Goal: Check status: Check status

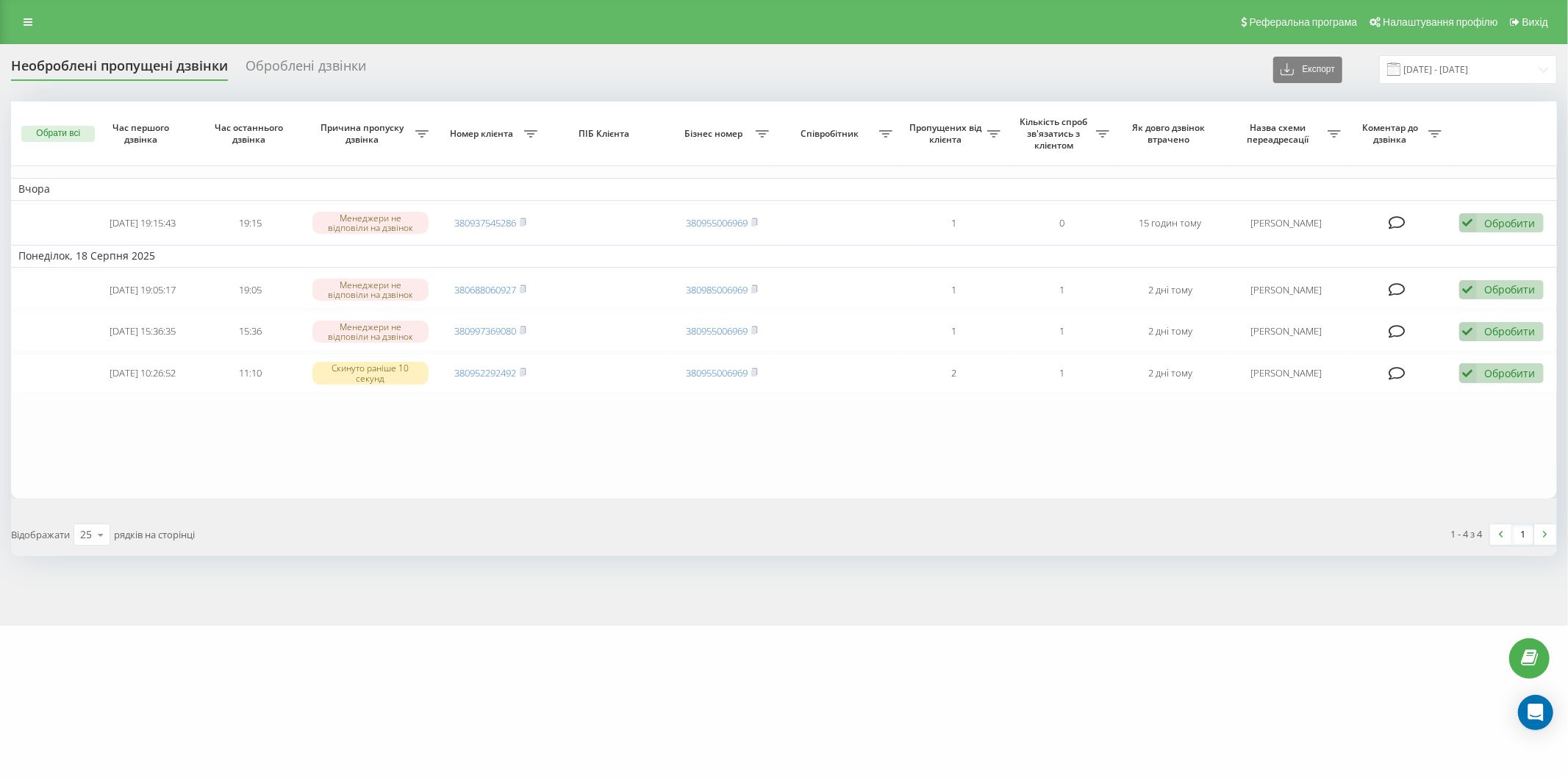
click at [322, 444] on table "Вчора 2025-08-19 19:15:43 19:15 Менеджери не відповіли на дзвінок 380937545286 …" at bounding box center [784, 300] width 1546 height 397
click at [1473, 64] on input "[DATE] - [DATE]" at bounding box center [1468, 69] width 178 height 28
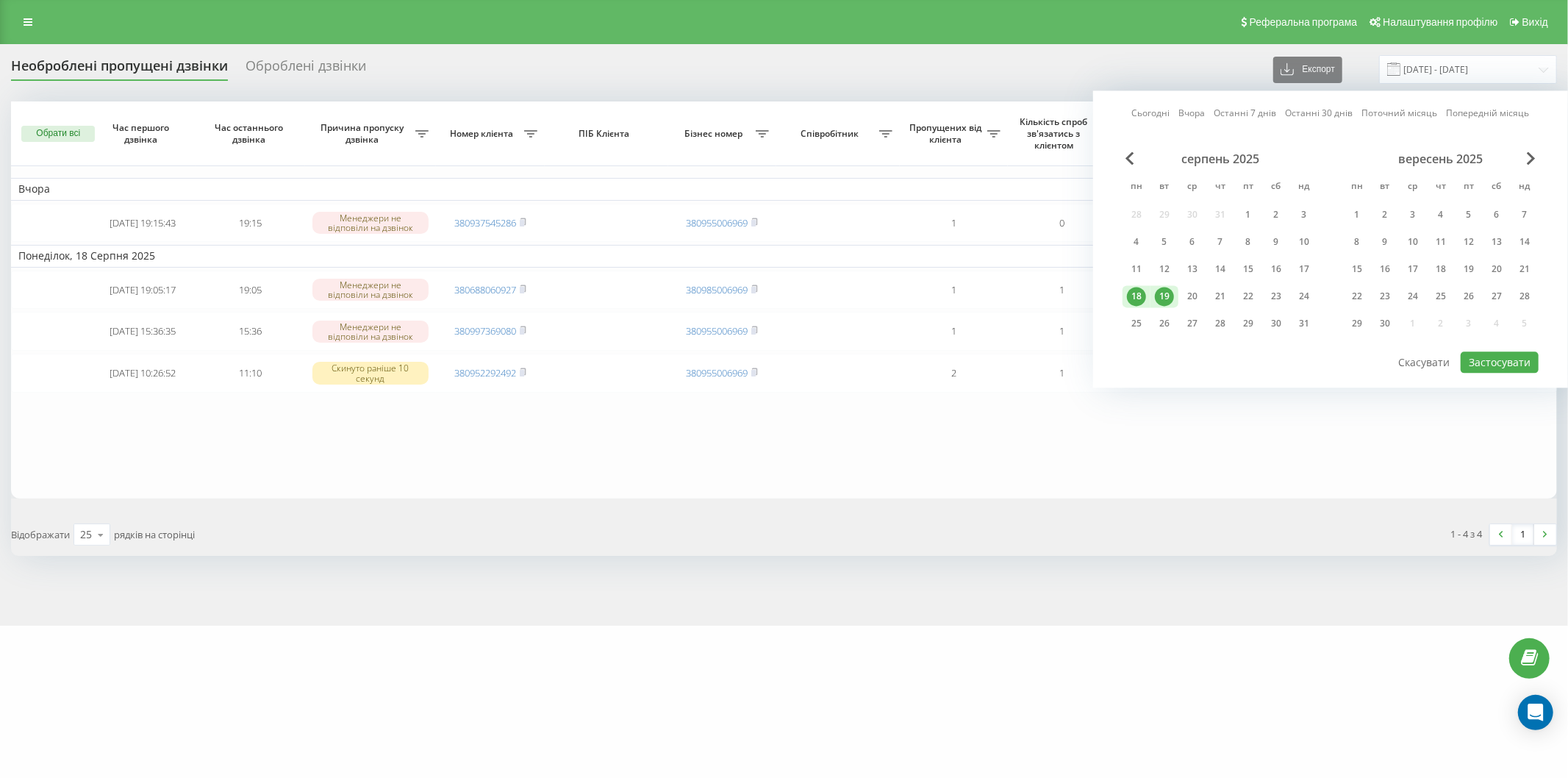
click at [1165, 288] on div "19" at bounding box center [1164, 296] width 19 height 19
click at [1180, 297] on div "20" at bounding box center [1192, 296] width 28 height 22
click at [1491, 361] on button "Застосувати" at bounding box center [1499, 361] width 78 height 21
type input "19.08.2025 - 20.08.2025"
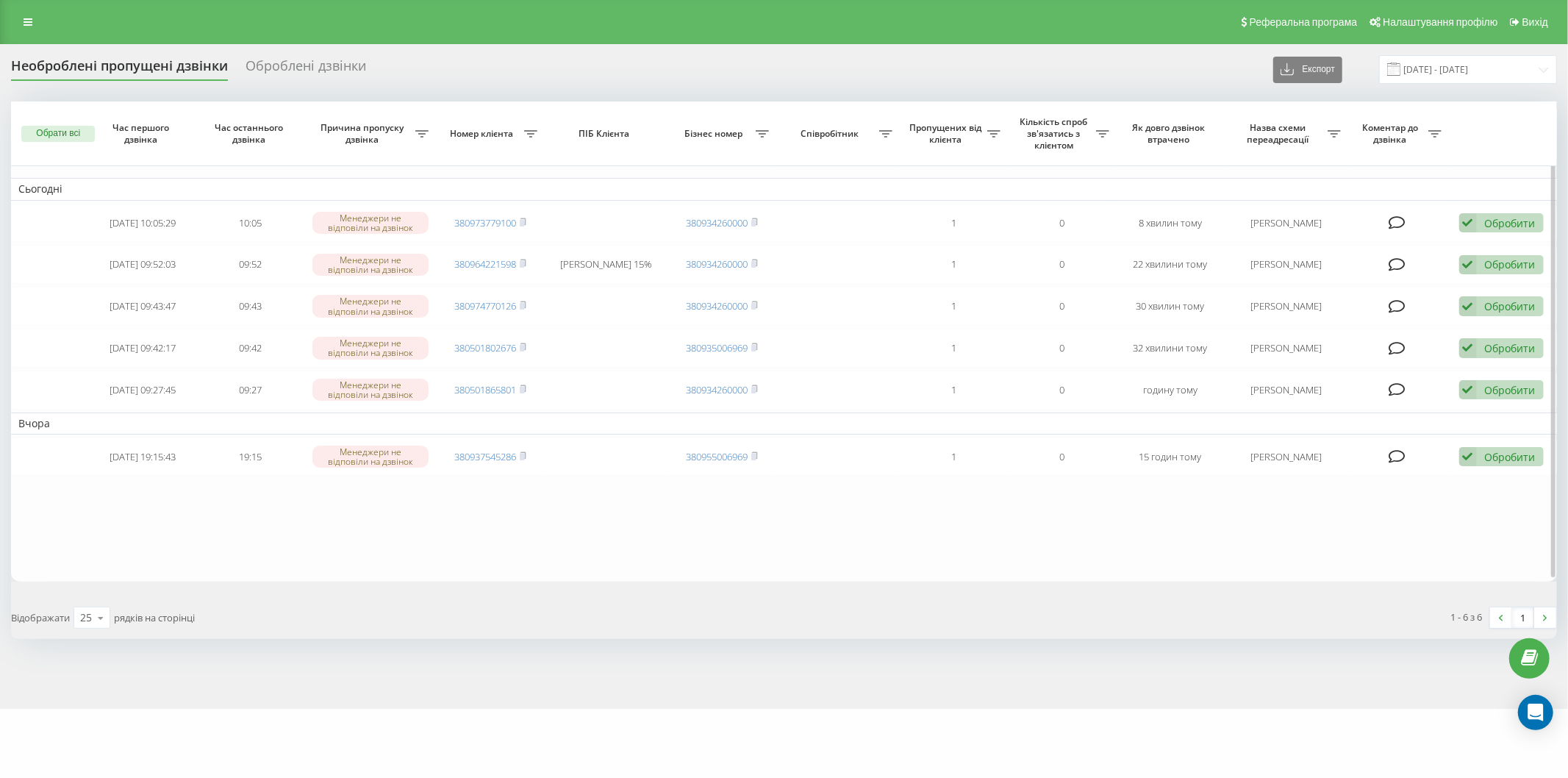
click at [180, 535] on table "Сьогодні 2025-08-20 10:05:29 10:05 Менеджери не відповіли на дзвінок 3809737791…" at bounding box center [784, 342] width 1546 height 480
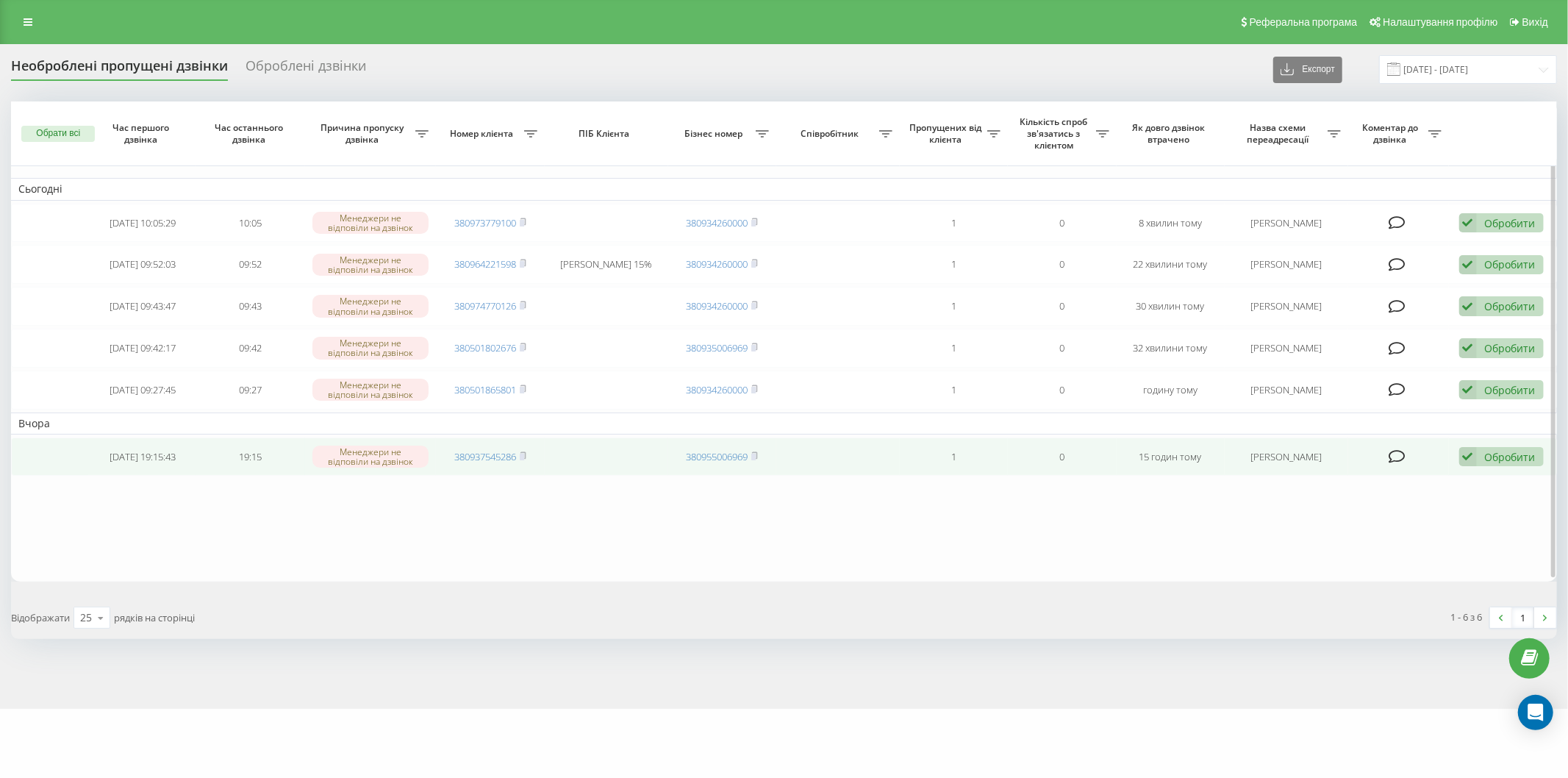
click at [1515, 458] on div "Обробити" at bounding box center [1510, 457] width 50 height 14
click at [1449, 511] on div "Зв'язався з клієнтом за допомогою іншого каналу" at bounding box center [1405, 507] width 275 height 27
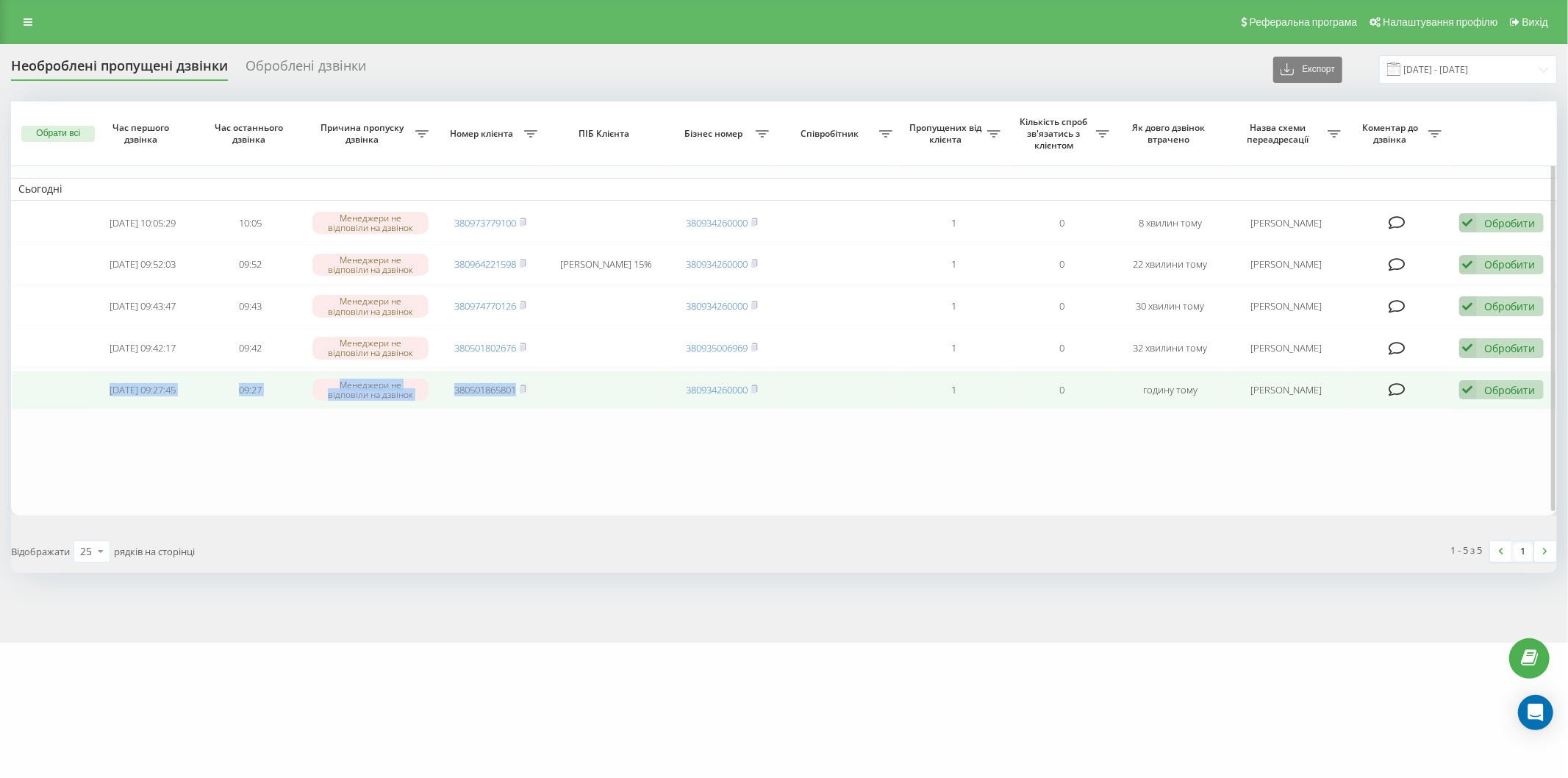
drag, startPoint x: 172, startPoint y: 387, endPoint x: 579, endPoint y: 402, distance: 407.3
click at [633, 398] on tr "2025-08-20 09:27:45 09:27 Менеджери не відповіли на дзвінок 380501865801 380934…" at bounding box center [784, 390] width 1546 height 39
copy tr "2025-08-20 09:27:45 09:27 Менеджери не відповіли на дзвінок 380501865801"
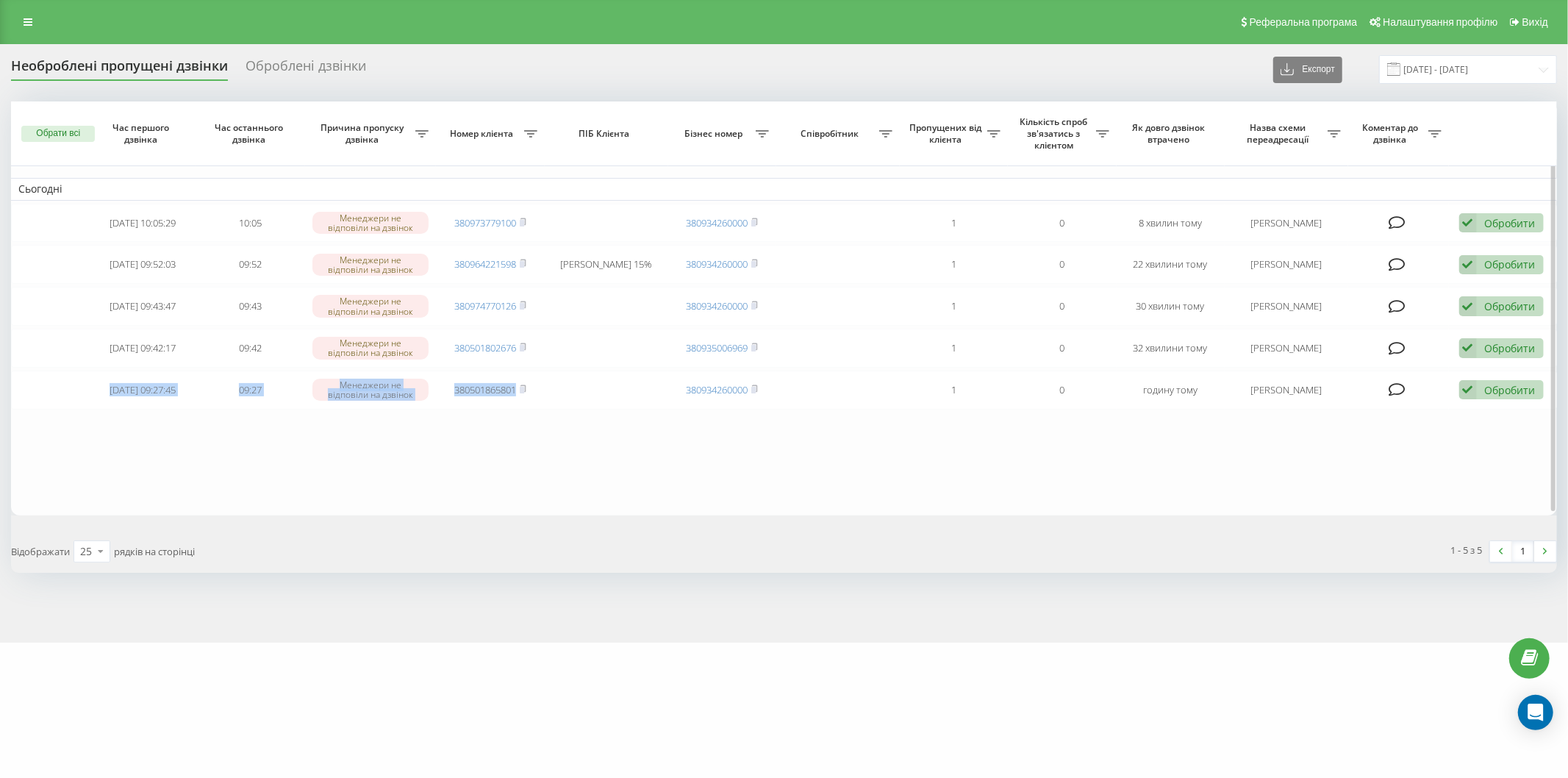
drag, startPoint x: 270, startPoint y: 450, endPoint x: 233, endPoint y: 427, distance: 43.6
click at [270, 450] on table "Сьогодні 2025-08-20 10:05:29 10:05 Менеджери не відповіли на дзвінок 3809737791…" at bounding box center [784, 308] width 1546 height 413
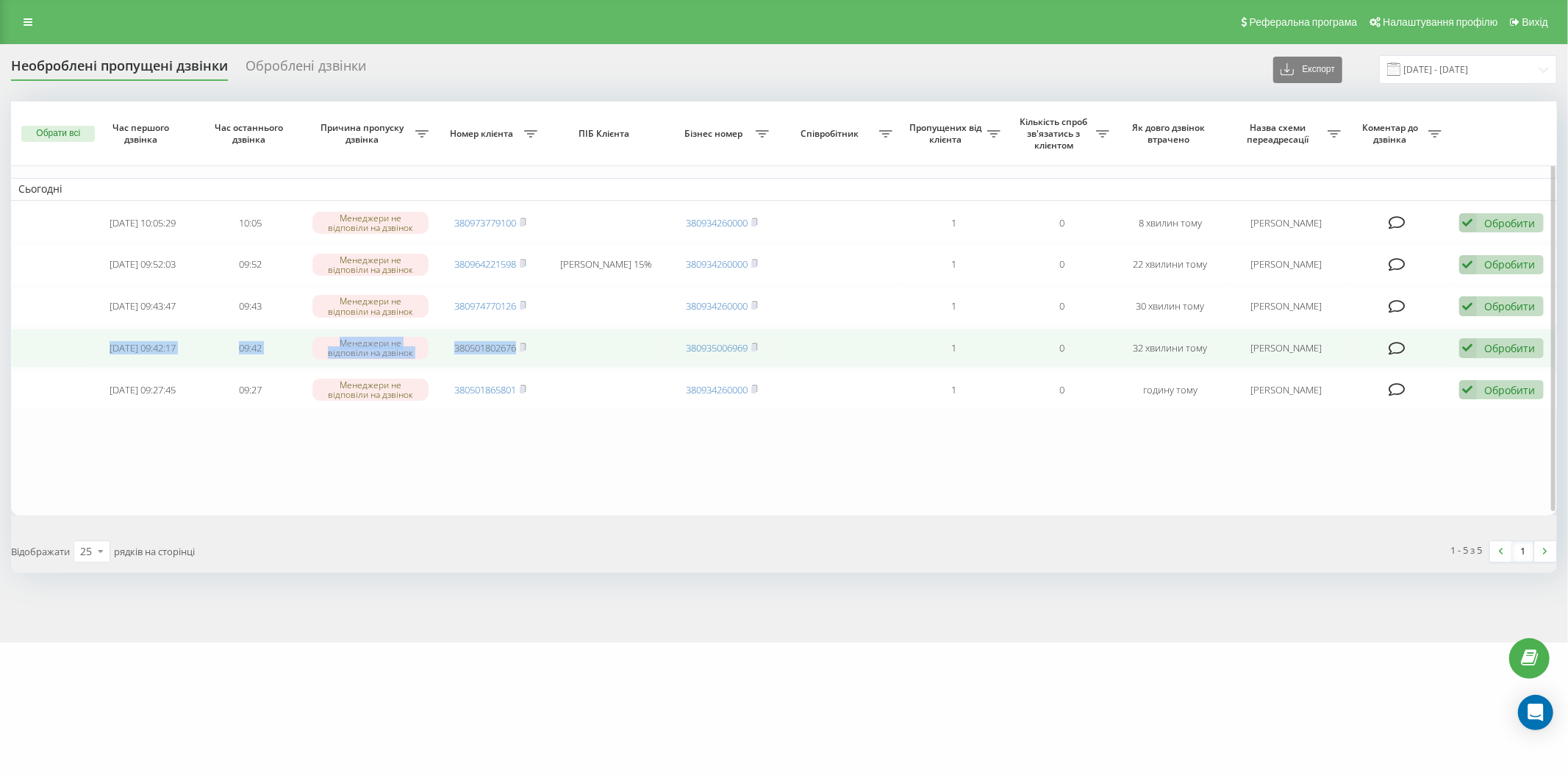
drag, startPoint x: 93, startPoint y: 346, endPoint x: 591, endPoint y: 361, distance: 498.2
click at [592, 361] on tr "2025-08-20 09:42:17 09:42 Менеджери не відповіли на дзвінок 380501802676 380935…" at bounding box center [784, 347] width 1546 height 39
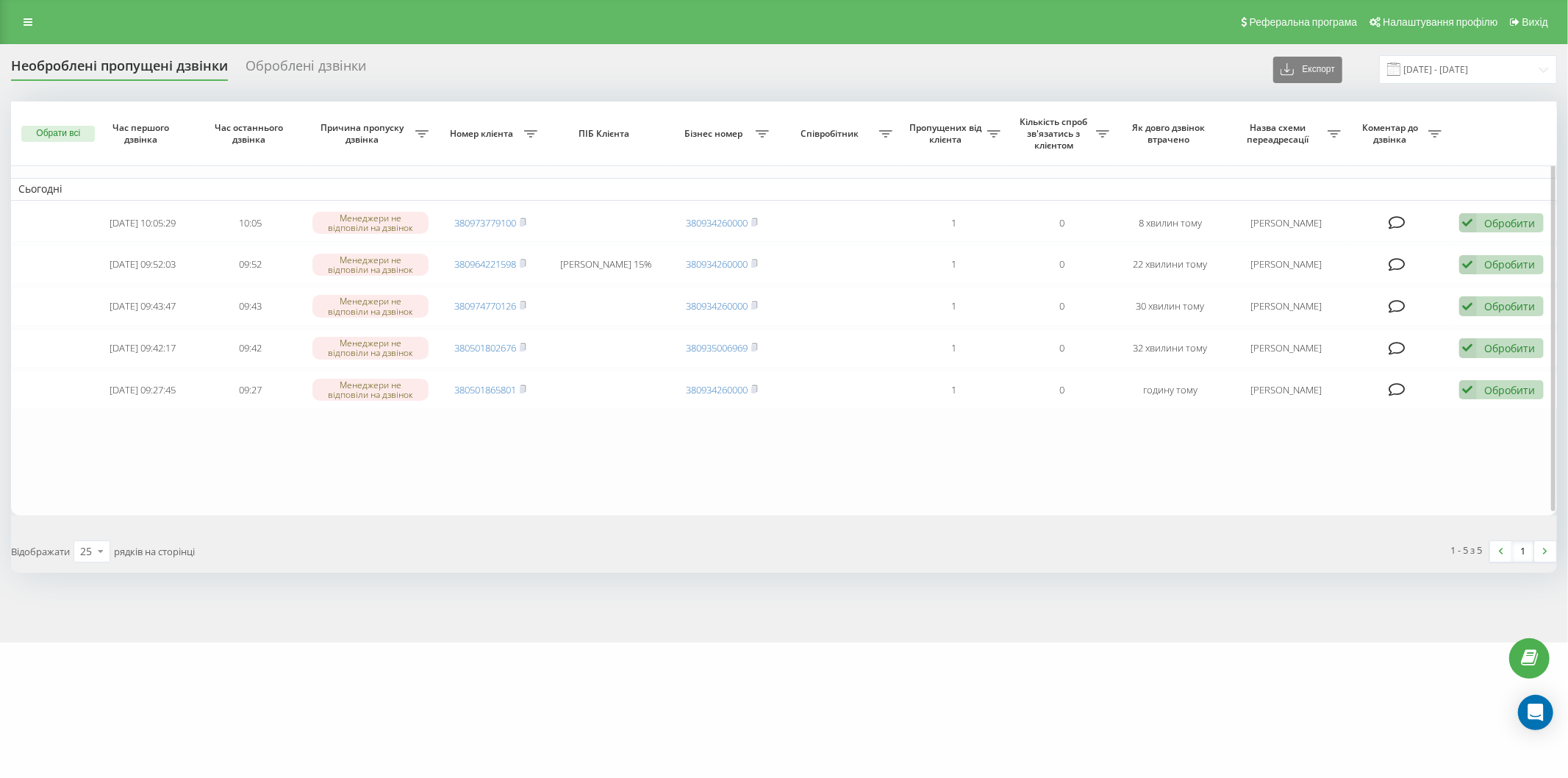
click at [226, 472] on table "Сьогодні 2025-08-20 10:05:29 10:05 Менеджери не відповіли на дзвінок 3809737791…" at bounding box center [784, 308] width 1546 height 413
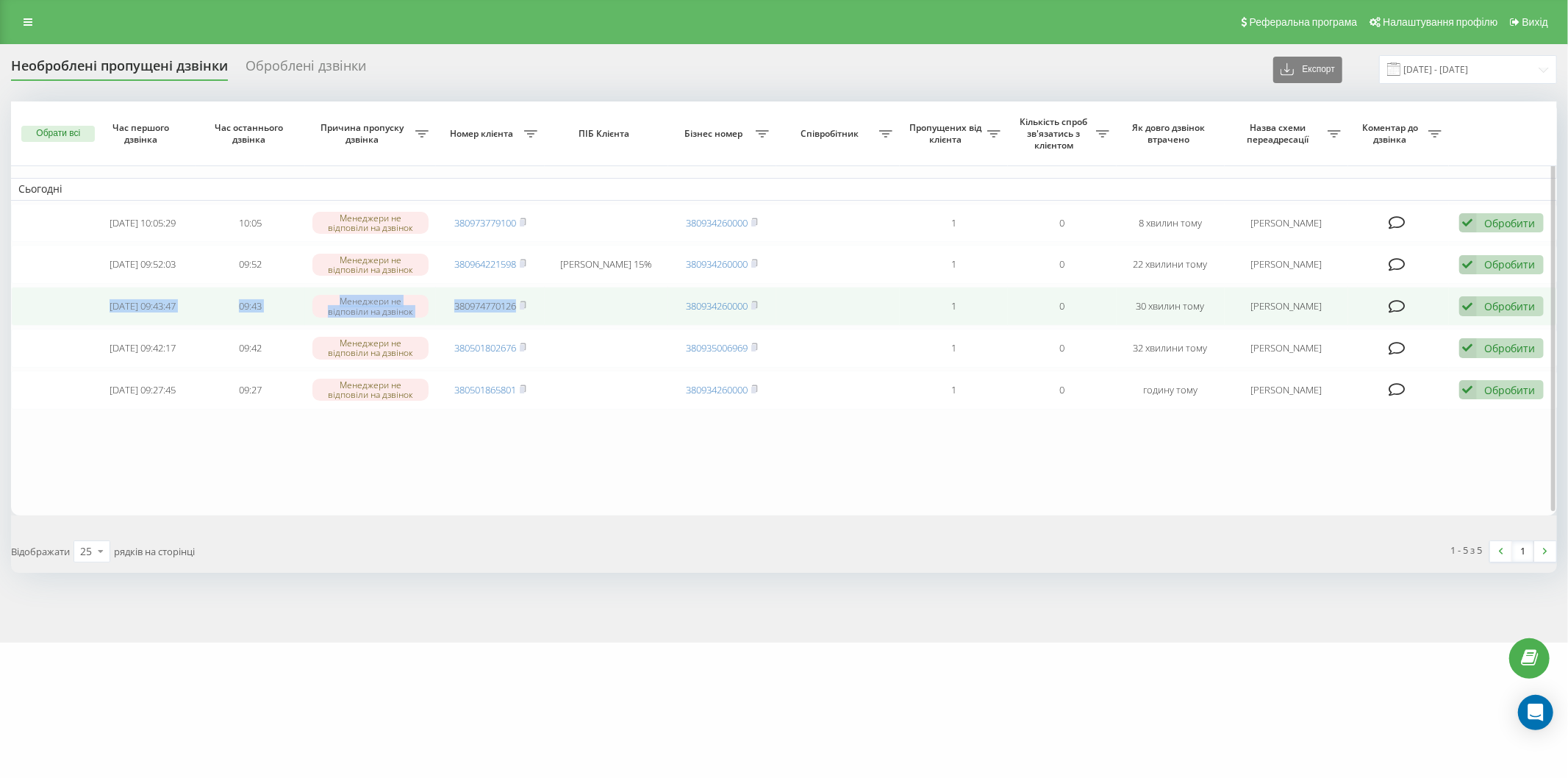
drag, startPoint x: 218, startPoint y: 309, endPoint x: 579, endPoint y: 310, distance: 361.0
click at [579, 310] on tr "2025-08-20 09:43:47 09:43 Менеджери не відповіли на дзвінок 380974770126 380934…" at bounding box center [784, 306] width 1546 height 39
copy tr "2025-08-20 09:43:47 09:43 Менеджери не відповіли на дзвінок 380974770126"
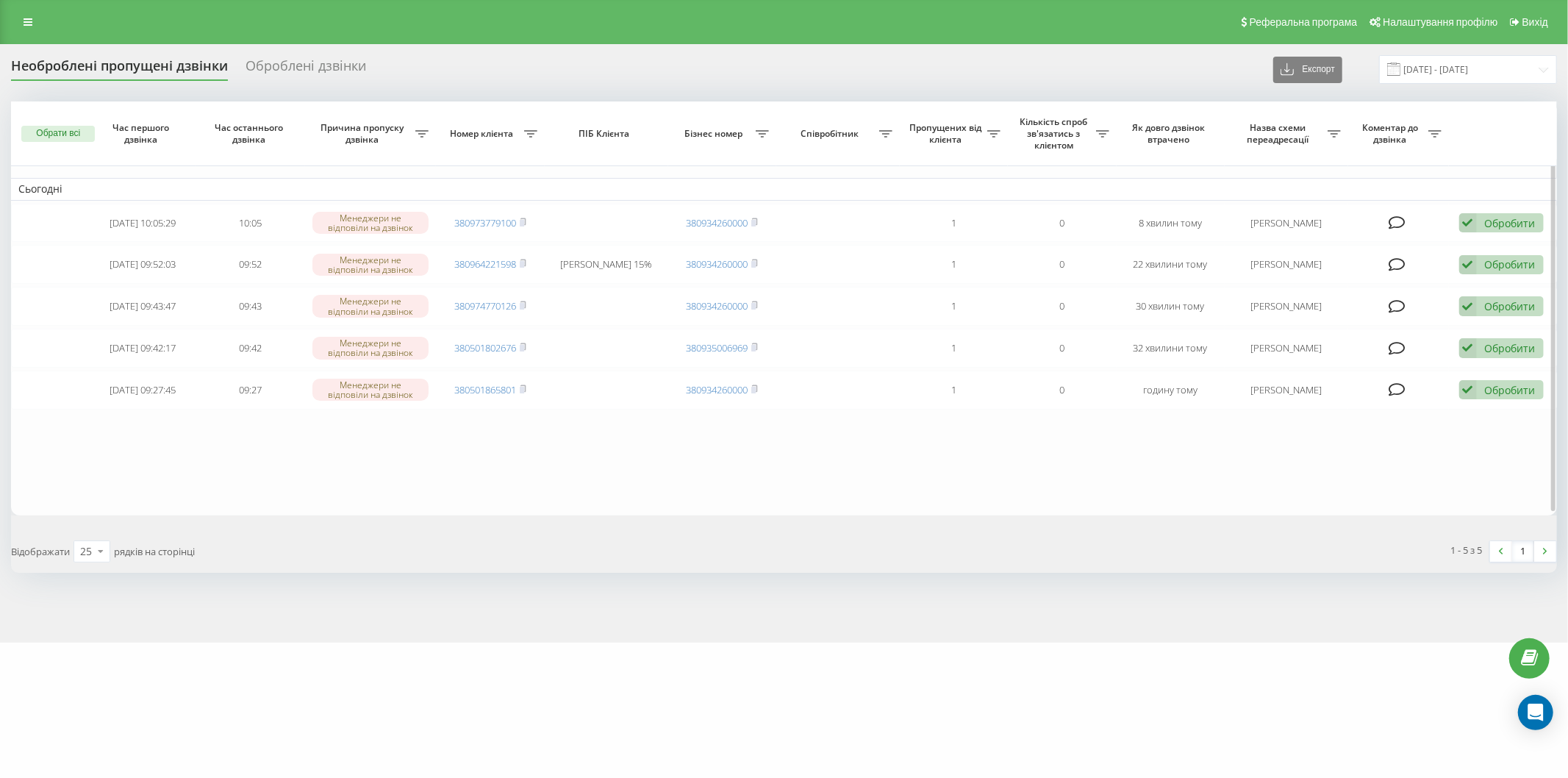
click at [306, 468] on table "Сьогодні 2025-08-20 10:05:29 10:05 Менеджери не відповіли на дзвінок 3809737791…" at bounding box center [784, 308] width 1546 height 413
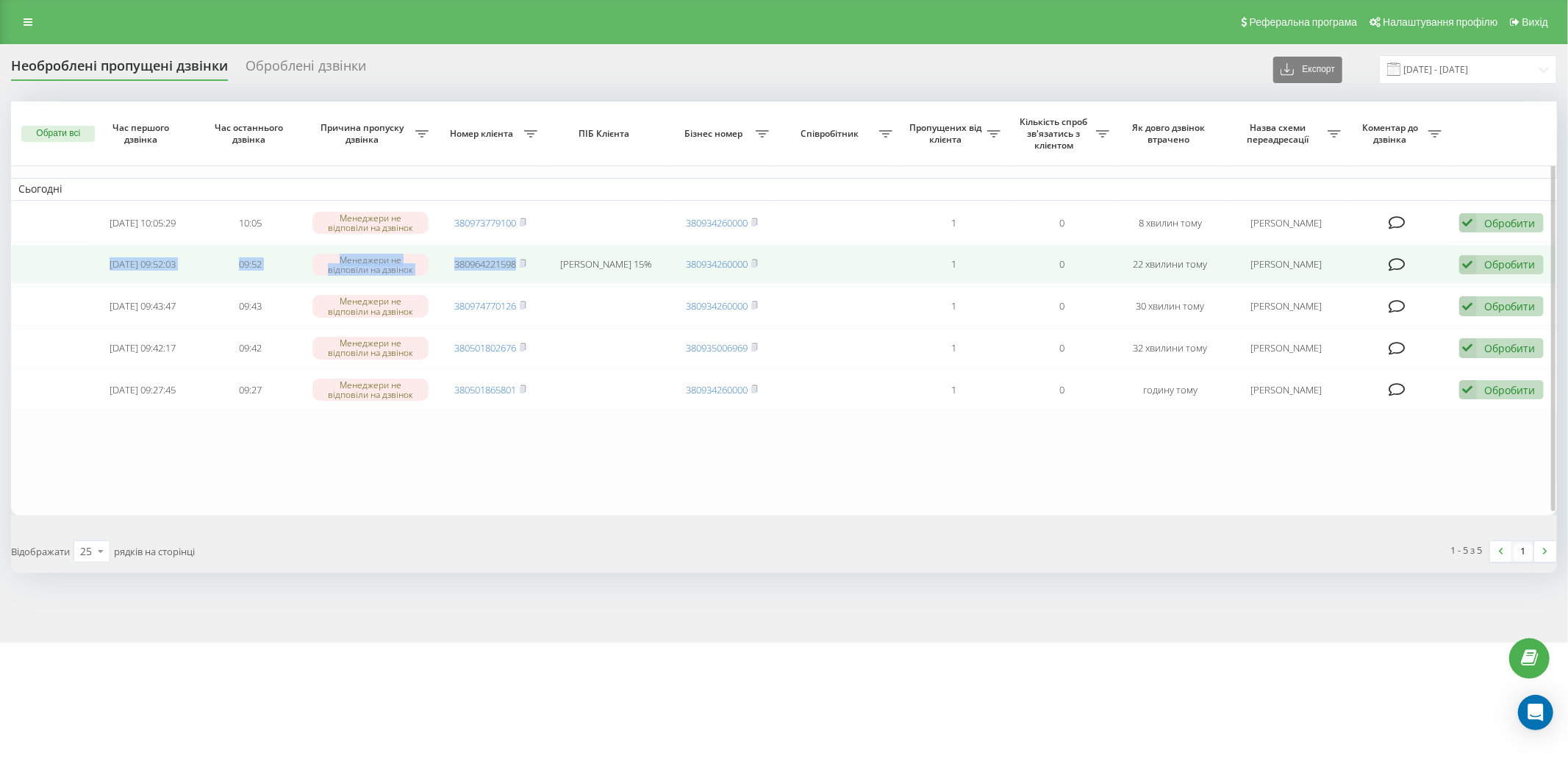
drag, startPoint x: 90, startPoint y: 261, endPoint x: 568, endPoint y: 265, distance: 478.0
click at [568, 265] on tr "2025-08-20 09:52:03 09:52 Менеджери не відповіли на дзвінок 380964221598 Руслан…" at bounding box center [784, 264] width 1546 height 39
copy tr "2025-08-20 09:52:03 09:52 Менеджери не відповіли на дзвінок 380964221598"
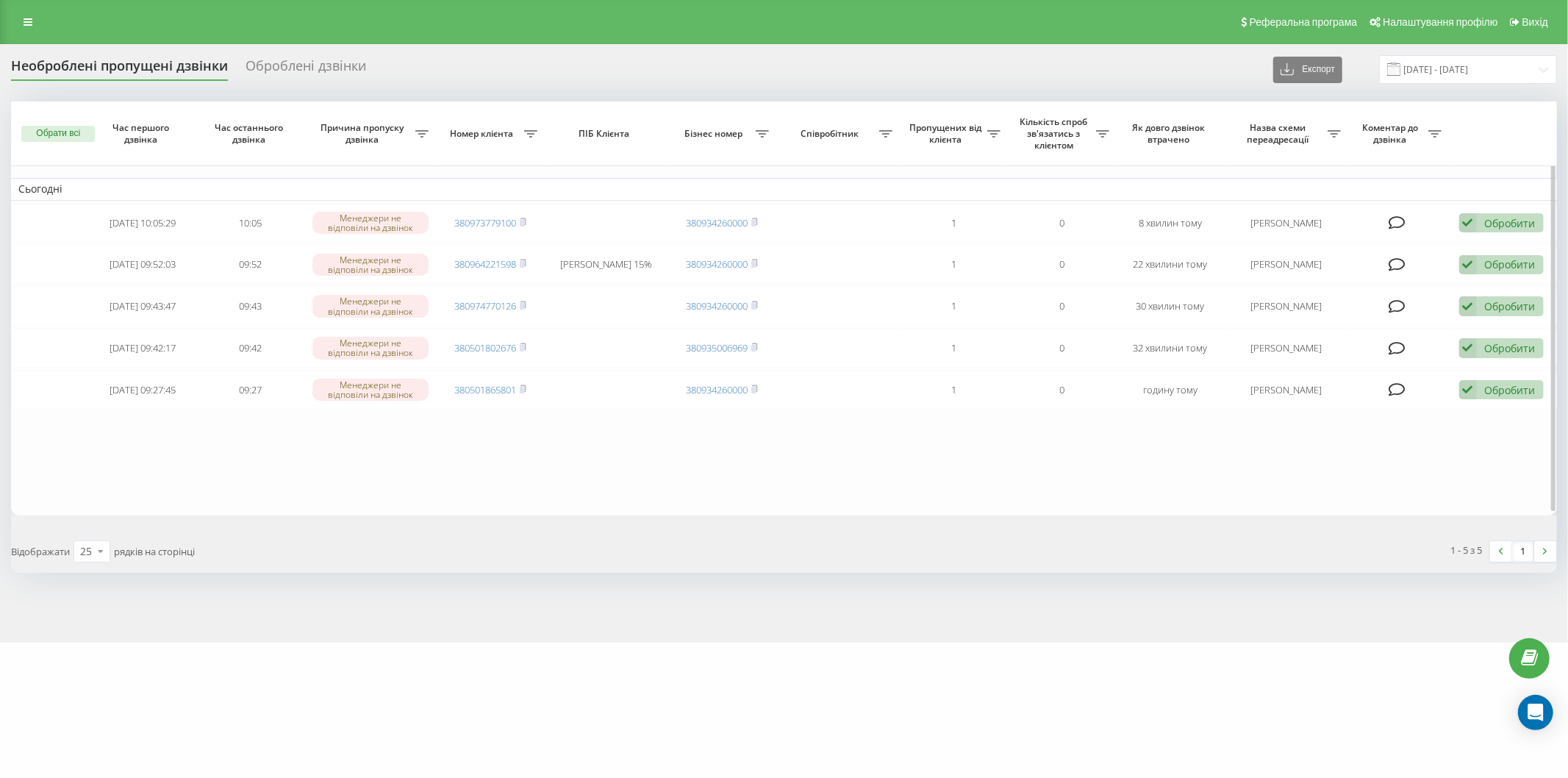
click at [363, 439] on table "Сьогодні 2025-08-20 10:05:29 10:05 Менеджери не відповіли на дзвінок 3809737791…" at bounding box center [784, 308] width 1546 height 413
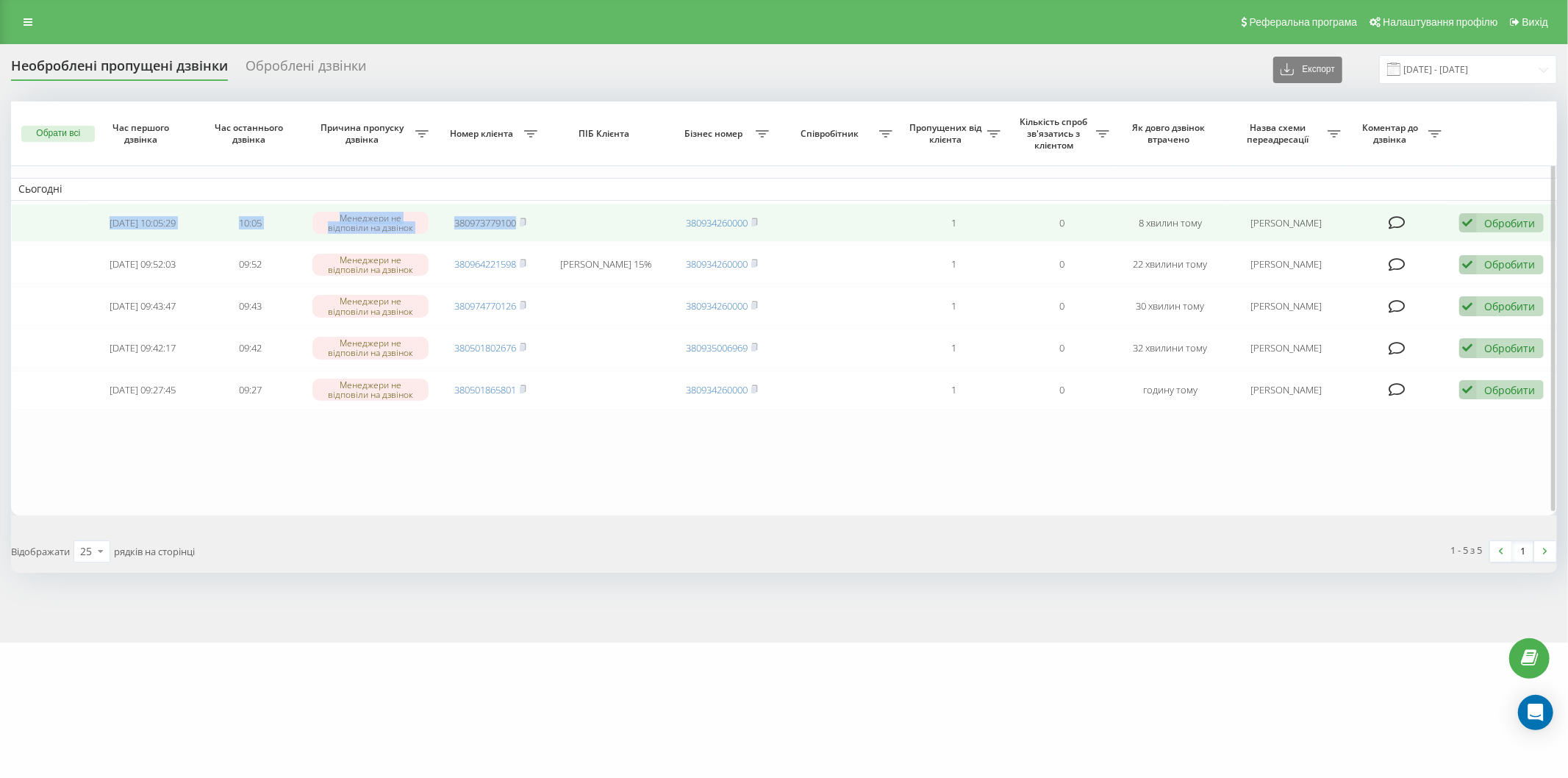
drag, startPoint x: 89, startPoint y: 218, endPoint x: 541, endPoint y: 234, distance: 452.3
click at [571, 232] on tr "2025-08-20 10:05:29 10:05 Менеджери не відповіли на дзвінок 380973779100 380934…" at bounding box center [784, 223] width 1546 height 39
copy tr "2025-08-20 10:05:29 10:05 Менеджери не відповіли на дзвінок 380973779100"
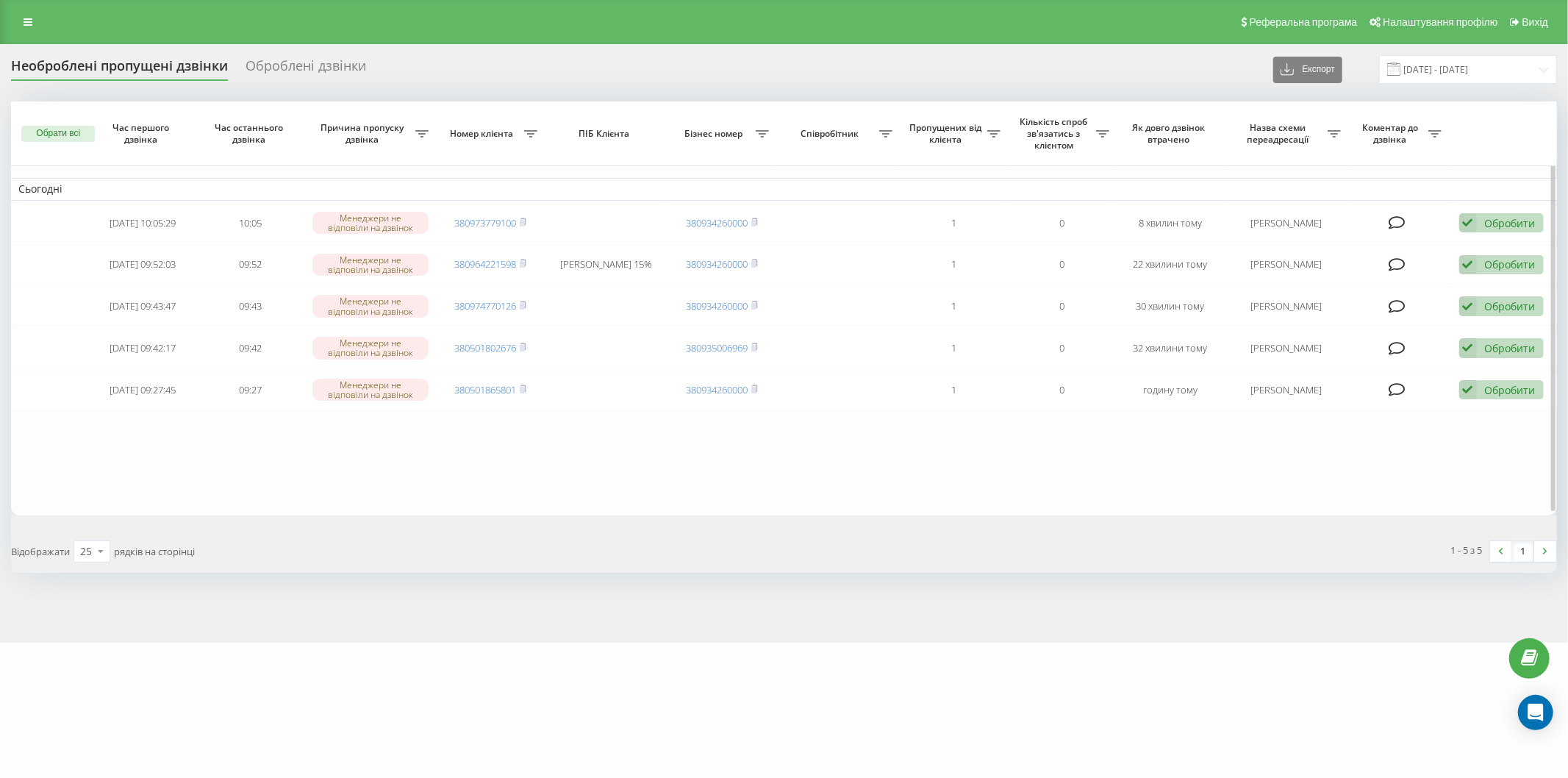
click at [354, 466] on table "Сьогодні 2025-08-20 10:05:29 10:05 Менеджери не відповіли на дзвінок 3809737791…" at bounding box center [784, 308] width 1546 height 413
click at [714, 468] on table "Сьогодні 2025-08-20 10:05:29 10:05 Менеджери не відповіли на дзвінок 3809737791…" at bounding box center [784, 308] width 1546 height 413
click at [505, 454] on table "Сьогодні 2025-08-20 10:05:29 10:05 Менеджери не відповіли на дзвінок 3809737791…" at bounding box center [784, 308] width 1546 height 413
